Goal: Information Seeking & Learning: Check status

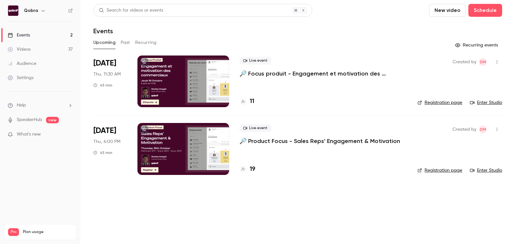
click at [45, 33] on link "Events 2" at bounding box center [40, 35] width 81 height 14
click at [123, 46] on button "Past" at bounding box center [125, 42] width 9 height 10
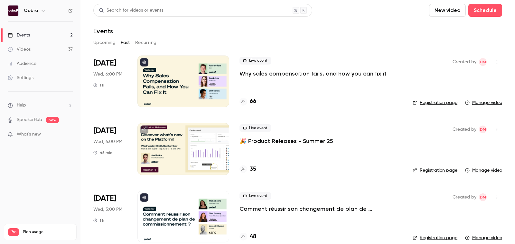
click at [256, 104] on div "66" at bounding box center [321, 101] width 163 height 9
click at [253, 100] on h4 "66" at bounding box center [253, 101] width 6 height 9
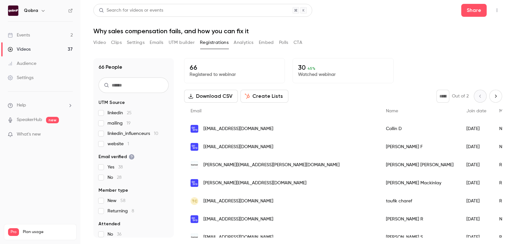
click at [316, 69] on p "30 45 %" at bounding box center [343, 67] width 90 height 8
click at [319, 74] on p "Watched webinar" at bounding box center [343, 74] width 90 height 6
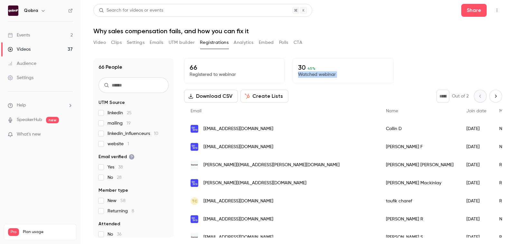
click at [319, 74] on p "Watched webinar" at bounding box center [343, 74] width 90 height 6
click at [327, 92] on div "Download CSV Create Lists * Out of 2" at bounding box center [343, 96] width 318 height 13
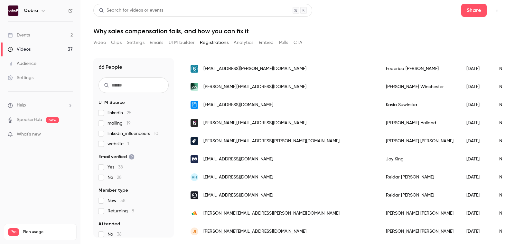
scroll to position [295, 0]
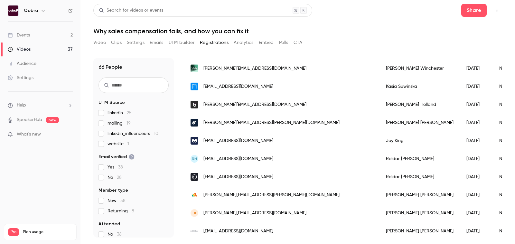
click at [237, 38] on button "Analytics" at bounding box center [244, 42] width 20 height 10
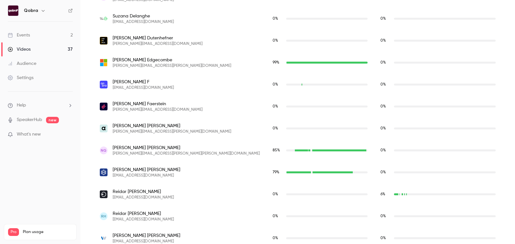
scroll to position [522, 0]
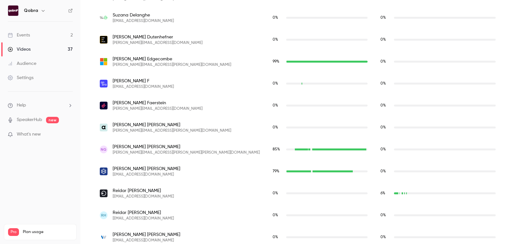
click at [125, 57] on span "Curtis Edgecombe" at bounding box center [172, 59] width 119 height 6
copy span "Curtis Edgecombe"
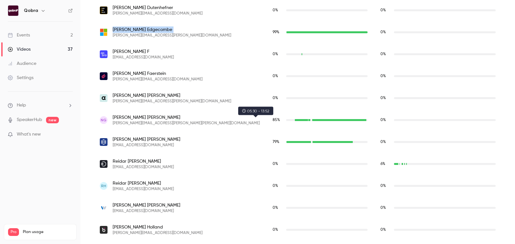
scroll to position [552, 0]
click at [129, 114] on span "Nick Giamoni" at bounding box center [186, 117] width 147 height 6
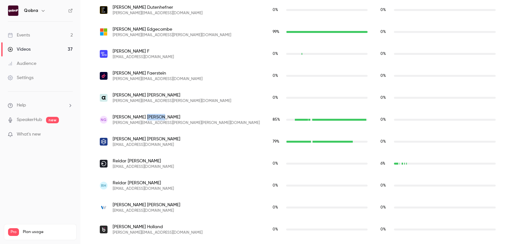
click at [129, 114] on span "Nick Giamoni" at bounding box center [186, 117] width 147 height 6
click at [115, 139] on span "Ira Golub" at bounding box center [147, 139] width 68 height 6
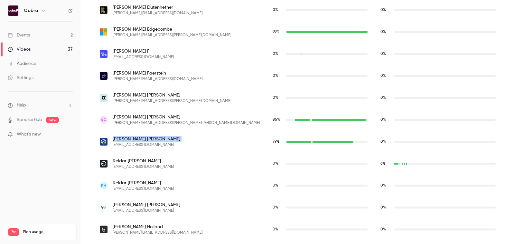
copy span "Ira Golub"
click at [136, 141] on span "Ira Golub" at bounding box center [147, 139] width 68 height 6
click at [129, 139] on span "Ira Golub" at bounding box center [147, 139] width 68 height 6
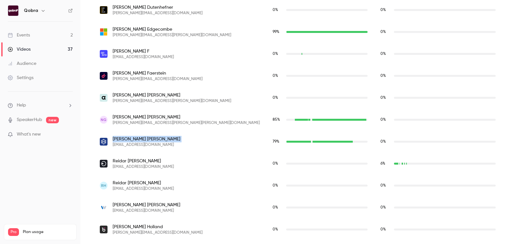
click at [129, 139] on span "Ira Golub" at bounding box center [147, 139] width 68 height 6
copy span "Ira Golub"
click at [133, 145] on span "ira@novacredit.com" at bounding box center [147, 144] width 68 height 5
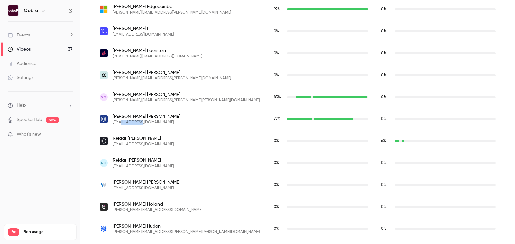
scroll to position [574, 0]
click at [121, 114] on span "Ira Golub" at bounding box center [147, 116] width 68 height 6
copy span "Ira Golub"
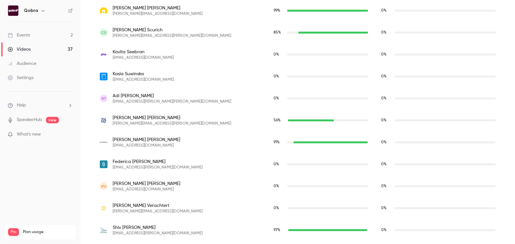
scroll to position [1472, 0]
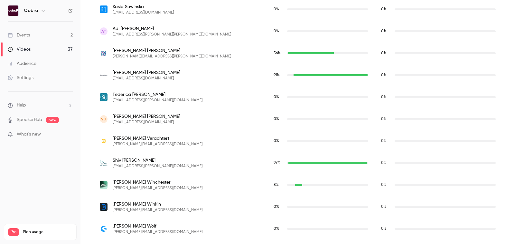
click at [132, 70] on span "Emily Tippins" at bounding box center [147, 72] width 68 height 6
click at [131, 48] on span "Erik Thorne" at bounding box center [172, 50] width 119 height 6
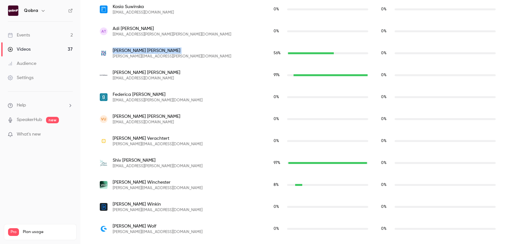
click at [131, 48] on span "Erik Thorne" at bounding box center [172, 50] width 119 height 6
click at [132, 159] on span "Shiv Walia" at bounding box center [158, 160] width 90 height 6
click at [162, 187] on span "kelly.winchester@withsecure.com" at bounding box center [158, 187] width 90 height 5
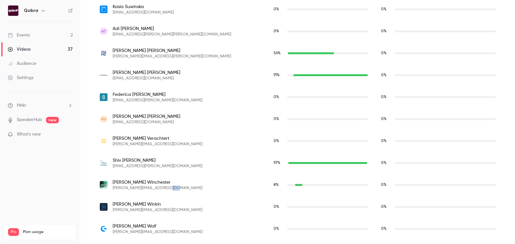
click at [162, 187] on span "kelly.winchester@withsecure.com" at bounding box center [158, 187] width 90 height 5
click at [136, 180] on span "Kelly Winchester" at bounding box center [158, 182] width 90 height 6
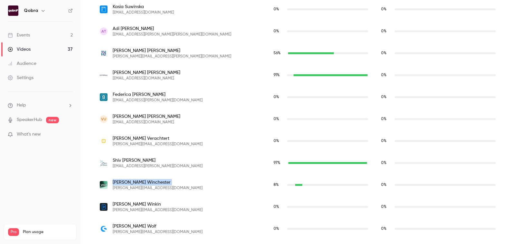
copy span "Kelly Winchester"
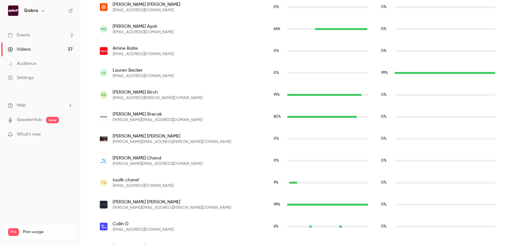
scroll to position [269, 0]
click at [126, 91] on span "Rob Birch" at bounding box center [158, 92] width 90 height 6
copy span "Rob Birch"
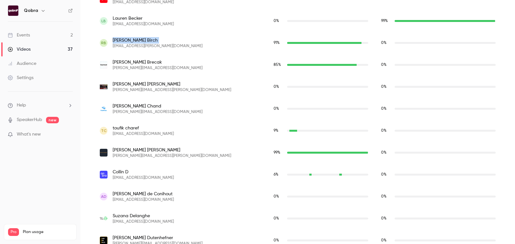
scroll to position [326, 0]
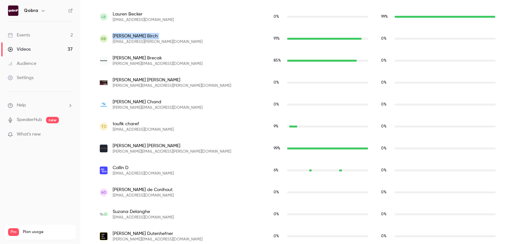
click at [129, 149] on span "lisa.cooley@myparadigm.com" at bounding box center [172, 151] width 119 height 5
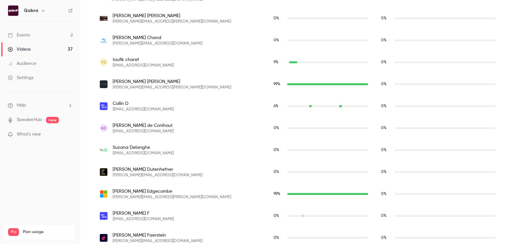
scroll to position [415, 0]
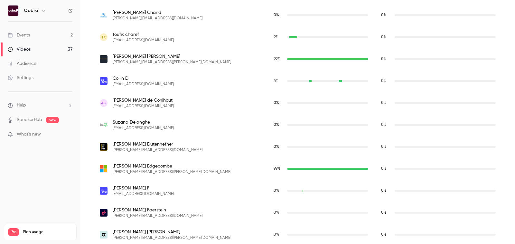
click at [132, 163] on span "Curtis Edgecombe" at bounding box center [172, 166] width 119 height 6
copy span "Curtis Edgecombe"
click at [151, 170] on span "curtis.edgecombe@outlook.com" at bounding box center [172, 171] width 119 height 5
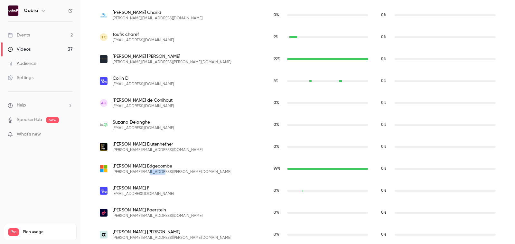
click at [151, 170] on span "curtis.edgecombe@outlook.com" at bounding box center [172, 171] width 119 height 5
copy span "curtis.edgecombe@outlook.com"
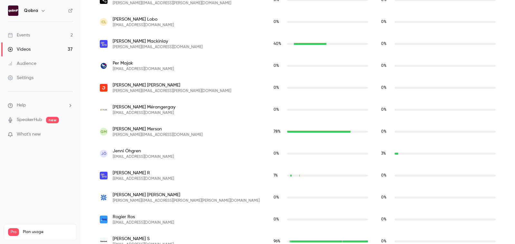
scroll to position [1472, 0]
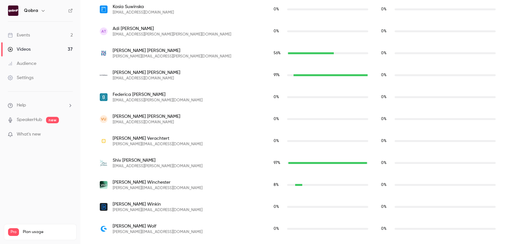
click at [138, 187] on span "kelly.winchester@withsecure.com" at bounding box center [158, 187] width 90 height 5
copy span "kelly.winchester@withsecure.com"
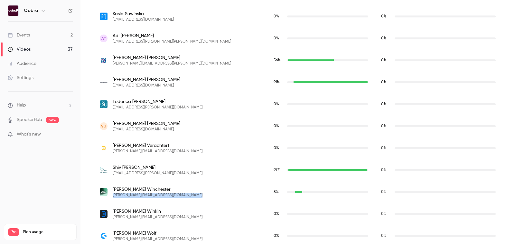
scroll to position [1464, 0]
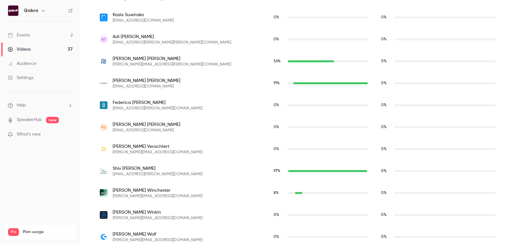
click at [153, 174] on span "shiv.walia@aplaceformom.com" at bounding box center [158, 173] width 90 height 5
click at [147, 173] on span "shiv.walia@aplaceformom.com" at bounding box center [158, 173] width 90 height 5
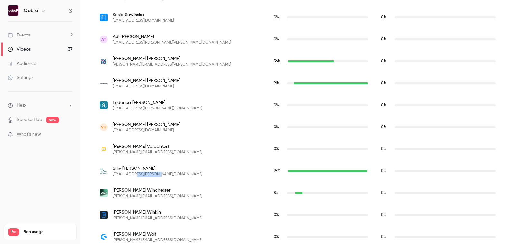
copy span "aplaceformom"
click at [119, 168] on span "Shiv Walia" at bounding box center [158, 168] width 90 height 6
click at [142, 171] on span "shiv.walia@aplaceformom.com" at bounding box center [158, 173] width 90 height 5
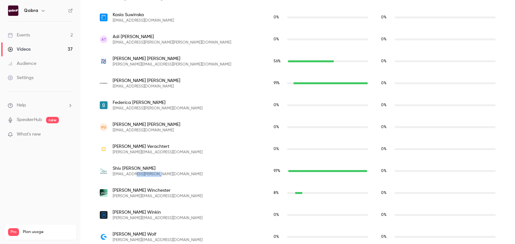
click at [142, 171] on span "shiv.walia@aplaceformom.com" at bounding box center [158, 173] width 90 height 5
click at [123, 164] on div "Shiv Walia shiv.walia@aplaceformom.com" at bounding box center [180, 171] width 174 height 22
click at [145, 172] on span "shiv.walia@aplaceformom.com" at bounding box center [158, 173] width 90 height 5
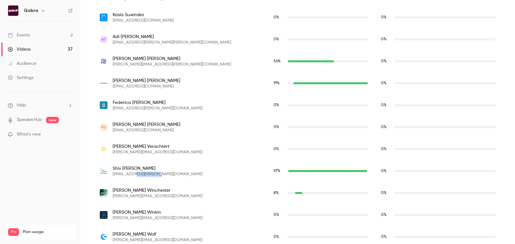
click at [145, 172] on span "shiv.walia@aplaceformom.com" at bounding box center [158, 173] width 90 height 5
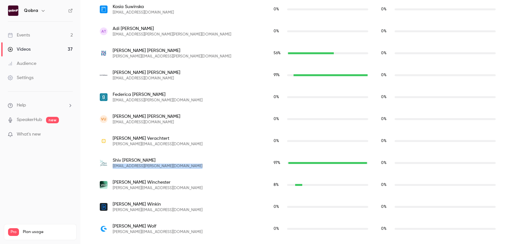
scroll to position [1458, 0]
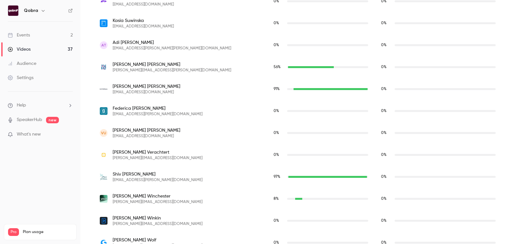
click at [146, 91] on span "etippins@shieldpay.com" at bounding box center [147, 92] width 68 height 5
click at [144, 68] on span "erik.thorne@cluepoints.com" at bounding box center [172, 70] width 119 height 5
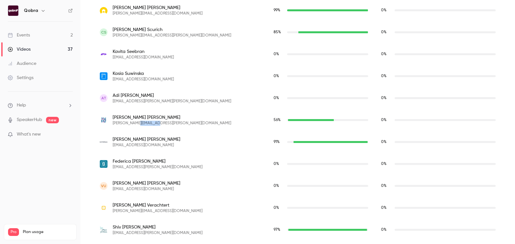
scroll to position [1370, 0]
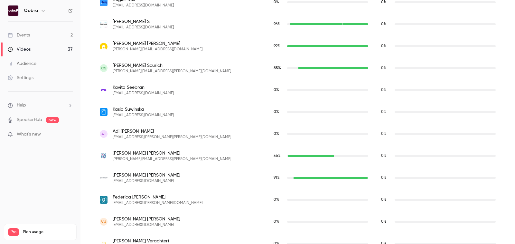
click at [144, 69] on span "casey.scurich@floqast.com" at bounding box center [172, 71] width 119 height 5
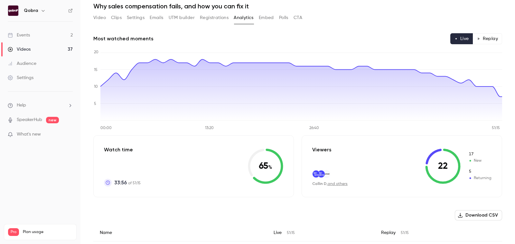
scroll to position [0, 0]
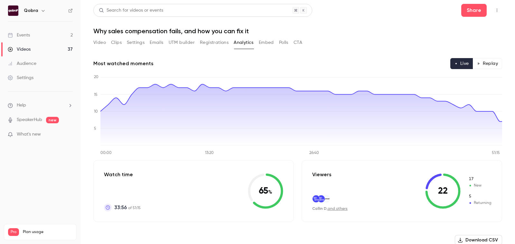
click at [57, 31] on link "Events 2" at bounding box center [40, 35] width 81 height 14
